Goal: Find specific page/section: Find specific page/section

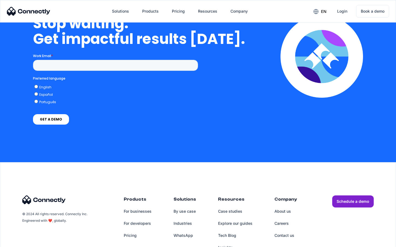
scroll to position [1394, 0]
